Goal: Task Accomplishment & Management: Manage account settings

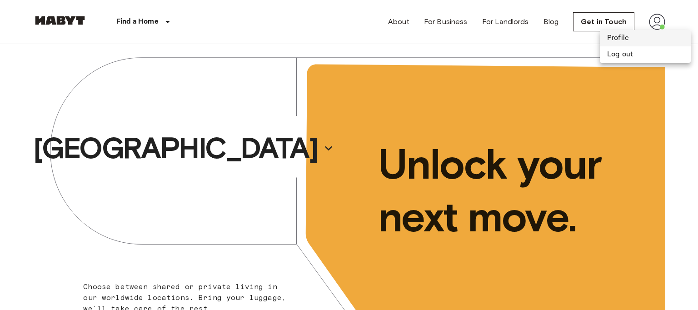
click at [640, 39] on li "Profile" at bounding box center [645, 38] width 91 height 16
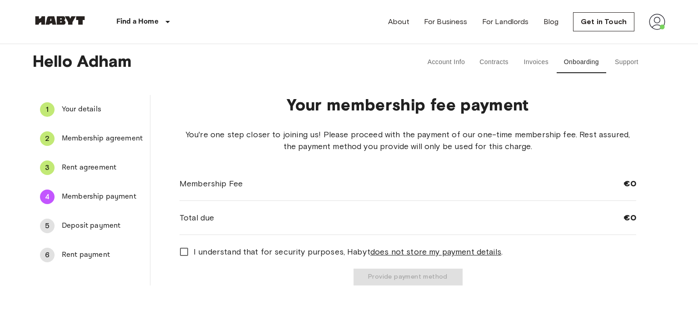
click at [96, 253] on span "Rent payment" at bounding box center [102, 255] width 81 height 11
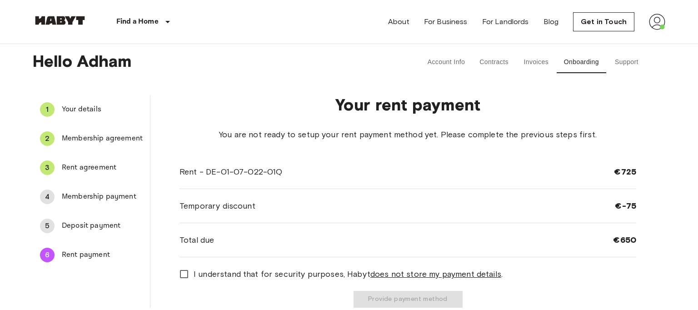
click at [626, 64] on button "Support" at bounding box center [627, 62] width 41 height 22
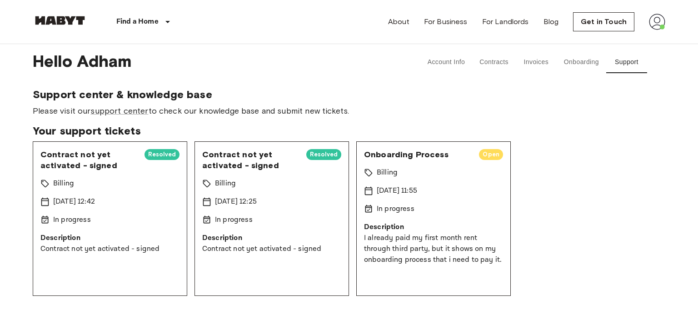
click at [438, 189] on div "[DATE] 11:55" at bounding box center [433, 191] width 139 height 11
click at [527, 156] on div "Contract not yet activated - signed Resolved Billing [DATE] 12:42 In progress D…" at bounding box center [349, 218] width 633 height 155
click at [478, 159] on div "Onboarding Process Open" at bounding box center [433, 154] width 139 height 11
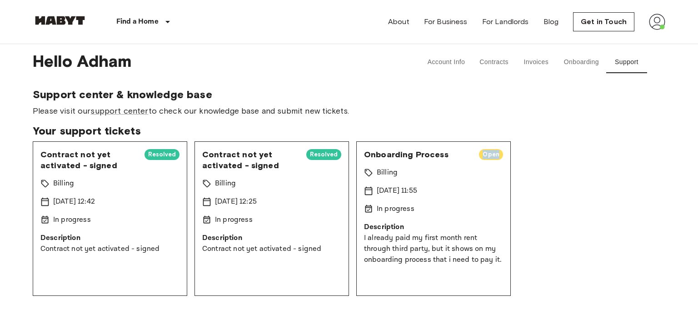
click at [478, 159] on div "Onboarding Process Open" at bounding box center [433, 154] width 139 height 11
click at [536, 178] on div "Contract not yet activated - signed Resolved Billing [DATE] 12:42 In progress D…" at bounding box center [349, 218] width 633 height 155
click at [445, 156] on span "Onboarding Process" at bounding box center [418, 154] width 108 height 11
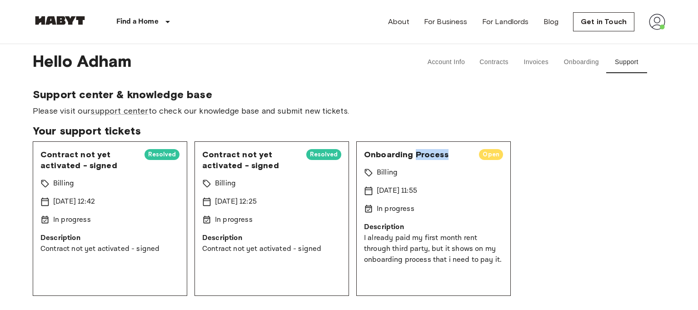
click at [445, 156] on span "Onboarding Process" at bounding box center [418, 154] width 108 height 11
click at [453, 168] on div "Billing" at bounding box center [433, 172] width 139 height 11
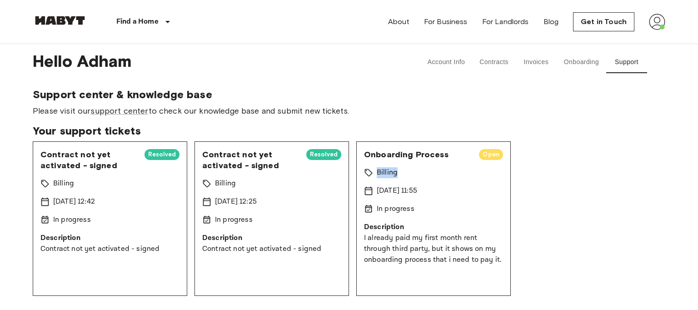
click at [453, 168] on div "Billing" at bounding box center [433, 172] width 139 height 11
click at [519, 172] on div "Contract not yet activated - signed Resolved Billing [DATE] 12:42 In progress D…" at bounding box center [349, 218] width 633 height 155
